Goal: Obtain resource: Download file/media

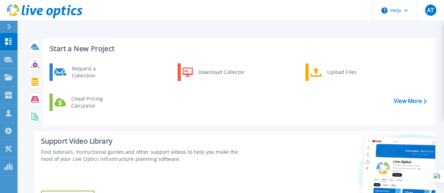
click at [433, 78] on div "Start a New Project Request a Collection Download Collector Upload Files Cloud …" at bounding box center [239, 82] width 392 height 88
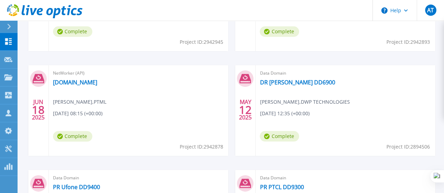
scroll to position [286, 0]
click at [304, 184] on link "PR PTCL DD9300" at bounding box center [282, 187] width 44 height 7
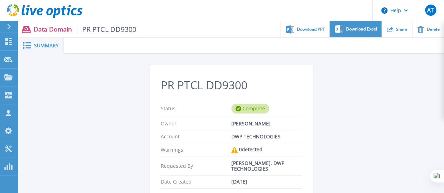
click at [348, 27] on span "Download Excel" at bounding box center [361, 29] width 31 height 4
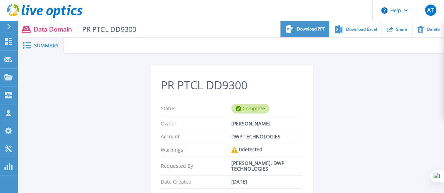
click at [306, 35] on div "Download PPT" at bounding box center [304, 29] width 49 height 16
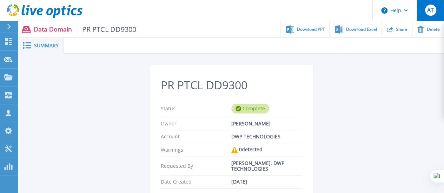
click at [433, 11] on span "AT" at bounding box center [430, 10] width 7 height 6
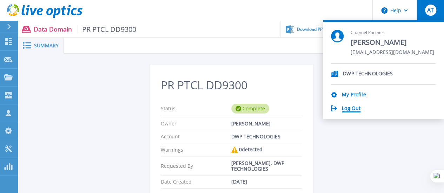
click at [351, 106] on link "Log Out" at bounding box center [351, 109] width 19 height 7
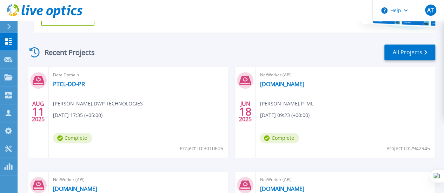
scroll to position [181, 0]
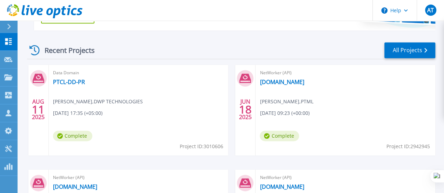
click at [137, 115] on div "Data Domain PTCL-DD-PR Arslan Tariq , DWP TECHNOLOGIES 08/11/2025, 17:35 (+05:0…" at bounding box center [139, 110] width 180 height 91
click at [72, 79] on link "PTCL-DD-PR" at bounding box center [69, 82] width 32 height 7
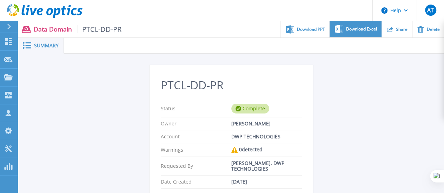
click at [364, 27] on span "Download Excel" at bounding box center [361, 29] width 31 height 4
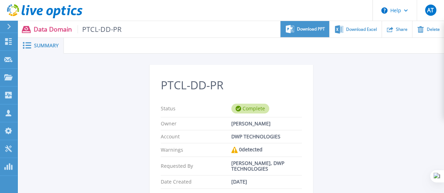
click at [321, 28] on span "Download PPT" at bounding box center [311, 29] width 28 height 4
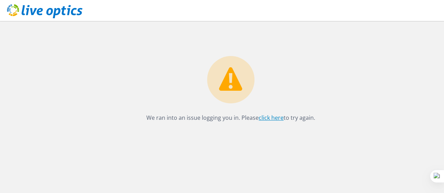
click at [268, 118] on link "click here" at bounding box center [271, 118] width 25 height 8
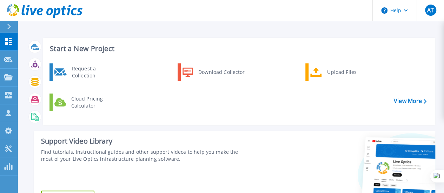
click at [370, 44] on div "Start a New Project Request a Collection Download Collector Upload Files Cloud …" at bounding box center [239, 82] width 392 height 88
